Goal: Task Accomplishment & Management: Use online tool/utility

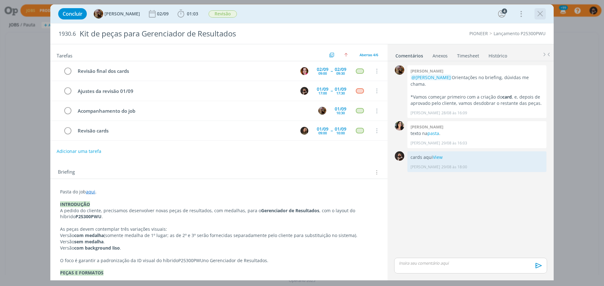
click at [538, 12] on icon "dialog" at bounding box center [539, 13] width 9 height 9
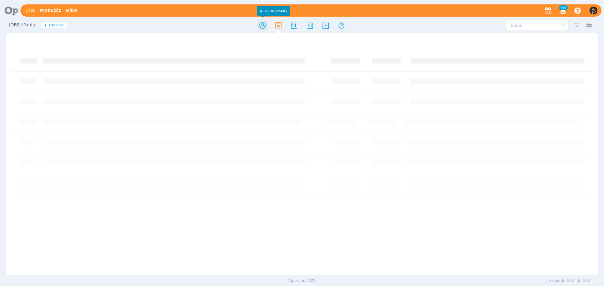
click at [266, 23] on icon at bounding box center [262, 25] width 11 height 12
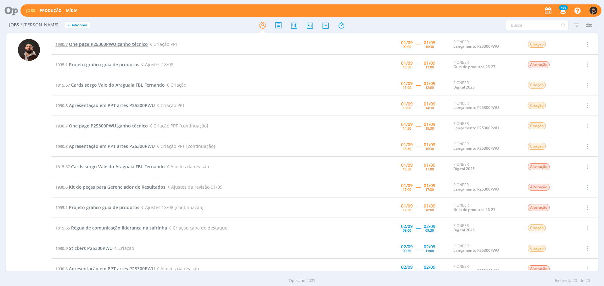
click at [103, 46] on span "One page P25300PWU ganho técnico" at bounding box center [108, 44] width 79 height 6
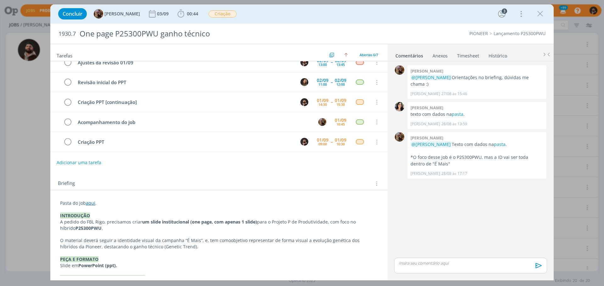
scroll to position [16, 0]
click at [191, 8] on span "00:44 Iniciar Apontar Data * [DATE] Horas * 00:00 Tarefa Selecione a tarefa Des…" at bounding box center [187, 13] width 25 height 11
click at [198, 14] on span "00:44" at bounding box center [192, 14] width 11 height 6
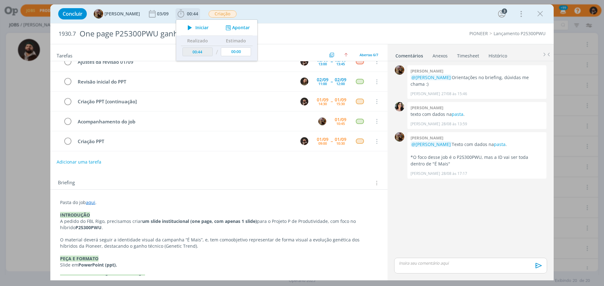
click at [206, 28] on span "Iniciar" at bounding box center [201, 27] width 13 height 4
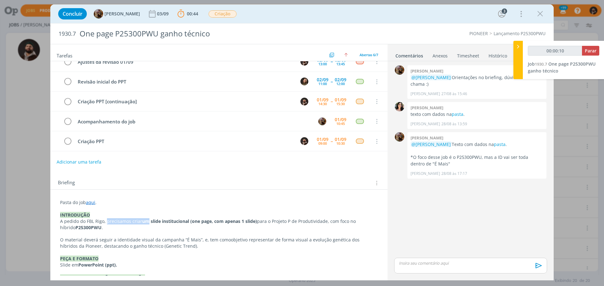
drag, startPoint x: 106, startPoint y: 222, endPoint x: 148, endPoint y: 222, distance: 42.1
click at [148, 222] on p "A pedido do FBL Rigo, precisamos criar um slide institucional (one page, com ap…" at bounding box center [219, 224] width 318 height 13
click at [148, 222] on strong "um slide institucional" at bounding box center [165, 222] width 47 height 6
drag, startPoint x: 105, startPoint y: 223, endPoint x: 243, endPoint y: 222, distance: 137.7
click at [243, 222] on p "A pedido do FBL Rigo, precisamos criar um slide institucional (one page, com ap…" at bounding box center [219, 224] width 318 height 13
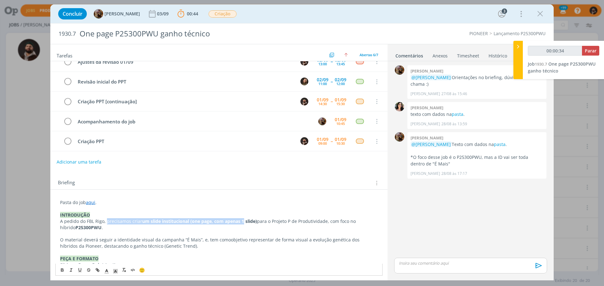
click at [243, 222] on strong "(one page, com apenas 1 slide)" at bounding box center [223, 221] width 67 height 6
drag, startPoint x: 141, startPoint y: 221, endPoint x: 196, endPoint y: 221, distance: 55.3
click at [196, 221] on p "A pedido do FBL Rigo, precisamos criar um slide institucional (one page, com ap…" at bounding box center [219, 224] width 318 height 13
click at [196, 221] on strong "(one page, com apenas 1 slide)" at bounding box center [223, 221] width 67 height 6
drag, startPoint x: 148, startPoint y: 223, endPoint x: 217, endPoint y: 222, distance: 68.5
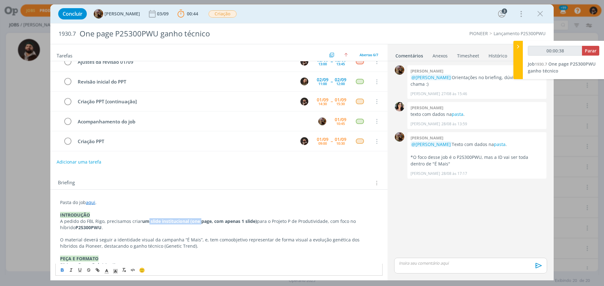
click at [215, 222] on p "A pedido do FBL Rigo, precisamos criar um slide institucional (one page, com ap…" at bounding box center [219, 224] width 318 height 13
click at [217, 221] on strong "(one page, com apenas 1 slide)" at bounding box center [223, 221] width 67 height 6
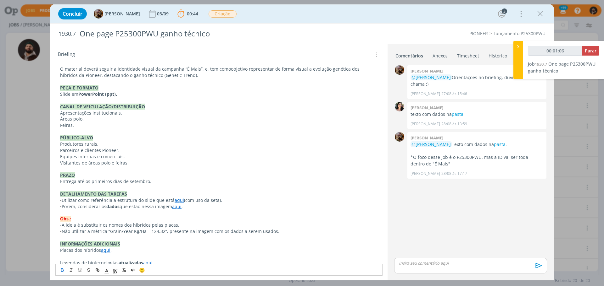
scroll to position [188, 0]
click at [177, 200] on link "aqui" at bounding box center [178, 200] width 9 height 6
click at [176, 212] on link "[URL][DOMAIN_NAME]" at bounding box center [158, 212] width 47 height 8
click at [214, 229] on span "Não utilizar a métrica “Grain/Year Kg/Ha = 124,32”, presente na imagem com os d…" at bounding box center [171, 231] width 218 height 6
drag, startPoint x: 62, startPoint y: 206, endPoint x: 151, endPoint y: 206, distance: 89.0
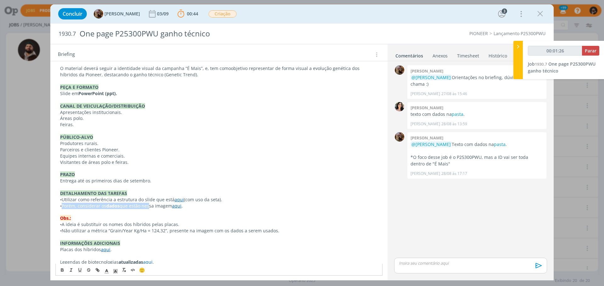
click at [151, 206] on p "• Porém, considerar os dados que estão nessa imagem aqui ." at bounding box center [219, 206] width 318 height 6
drag, startPoint x: 78, startPoint y: 206, endPoint x: 123, endPoint y: 206, distance: 45.6
click at [123, 206] on p "• Porém, considerar os dados que estão nessa imagem aqui ." at bounding box center [219, 206] width 318 height 6
click at [124, 206] on p "• Porém, considerar os dados que estão nessa imagem aqui ." at bounding box center [219, 206] width 318 height 6
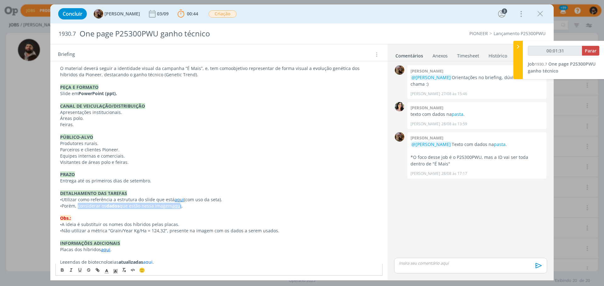
drag, startPoint x: 79, startPoint y: 206, endPoint x: 186, endPoint y: 208, distance: 107.5
click at [183, 208] on p "• Porém, considerar os dados que estão nessa imagem aqui ." at bounding box center [219, 206] width 318 height 6
click at [191, 207] on p "• Porém, considerar os dados que estão nessa imagem aqui ." at bounding box center [219, 206] width 318 height 6
drag, startPoint x: 180, startPoint y: 207, endPoint x: 179, endPoint y: 210, distance: 3.2
click at [179, 207] on link "aqui" at bounding box center [176, 206] width 9 height 6
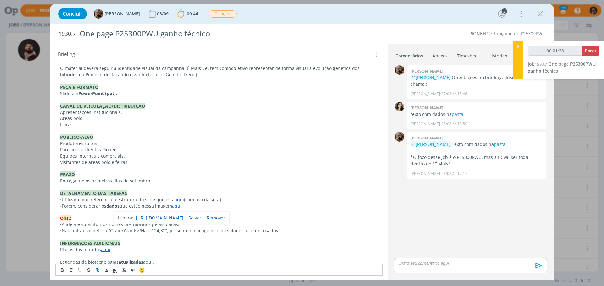
click at [180, 219] on link "[URL][DOMAIN_NAME]" at bounding box center [159, 218] width 47 height 8
type input "00:01:44"
click at [517, 46] on icon at bounding box center [518, 46] width 6 height 7
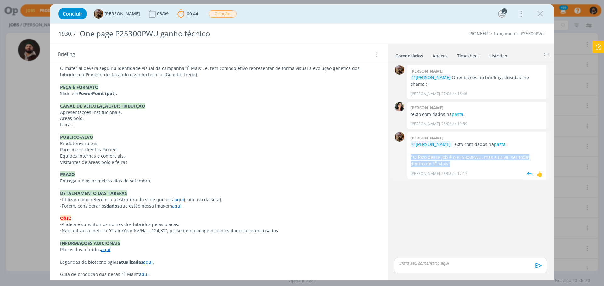
drag, startPoint x: 417, startPoint y: 153, endPoint x: 437, endPoint y: 158, distance: 20.7
click at [437, 158] on div "[PERSON_NAME] @[PERSON_NAME] Texto com dados na pasta . *O foco desse job é o P…" at bounding box center [476, 155] width 139 height 47
click at [438, 158] on p "*O foco desse job é o P25300PWU, mas a ID vai ser toda dentro de "É Mais"" at bounding box center [476, 160] width 133 height 13
click at [497, 141] on link "pasta" at bounding box center [500, 144] width 12 height 6
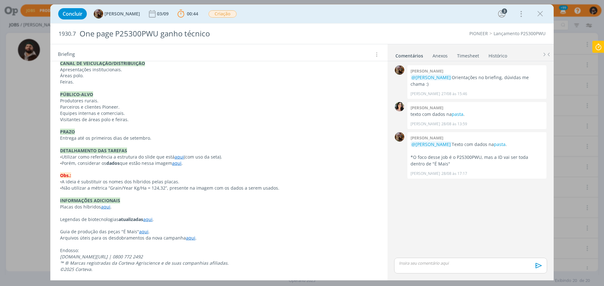
scroll to position [232, 0]
click at [540, 14] on icon "dialog" at bounding box center [539, 13] width 9 height 9
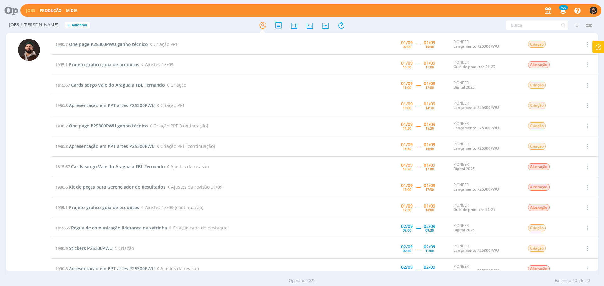
click at [138, 41] on span "One page P25300PWU ganho técnico" at bounding box center [108, 44] width 79 height 6
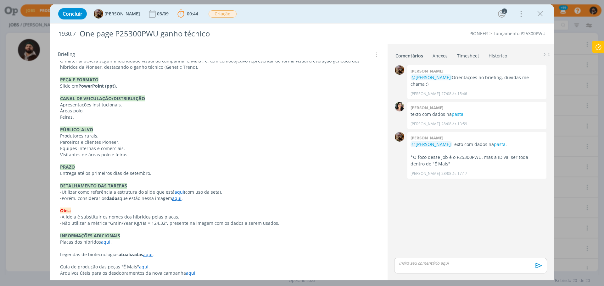
scroll to position [232, 0]
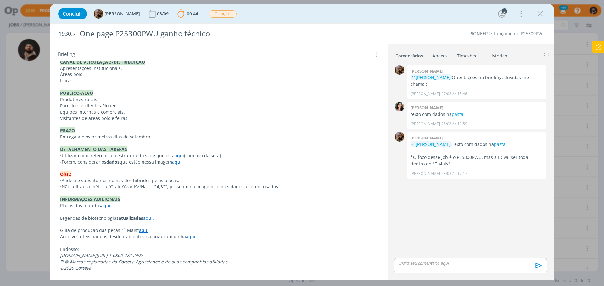
drag, startPoint x: 62, startPoint y: 180, endPoint x: 184, endPoint y: 181, distance: 121.7
click at [184, 181] on p "• A ideia é substituir os nomes dos híbridos pelas placas." at bounding box center [219, 181] width 318 height 6
click at [184, 181] on p "• A ideia é substituir os nomes dos híbridos pelas placas." at bounding box center [218, 181] width 317 height 6
drag, startPoint x: 58, startPoint y: 163, endPoint x: 211, endPoint y: 161, distance: 152.5
click at [211, 161] on div "Pasta do job aqui . INTRODUÇÃO A pedido do FBL Rigo, precisamos criar um slide …" at bounding box center [218, 128] width 327 height 292
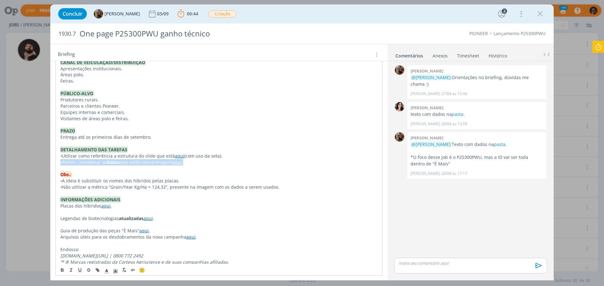
click at [211, 161] on p "• Porém, considerar os dados que estão nessa imagem aqui ." at bounding box center [218, 162] width 317 height 6
